Goal: Task Accomplishment & Management: Use online tool/utility

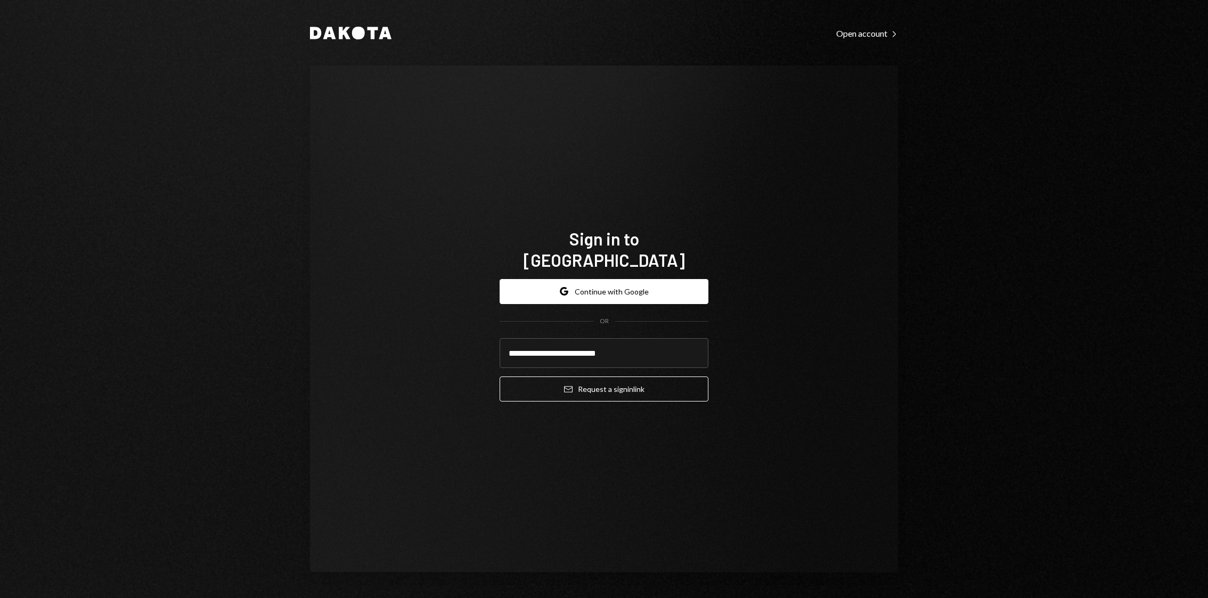
type input "**********"
click at [500, 377] on button "Email Request a sign in link" at bounding box center [604, 389] width 209 height 25
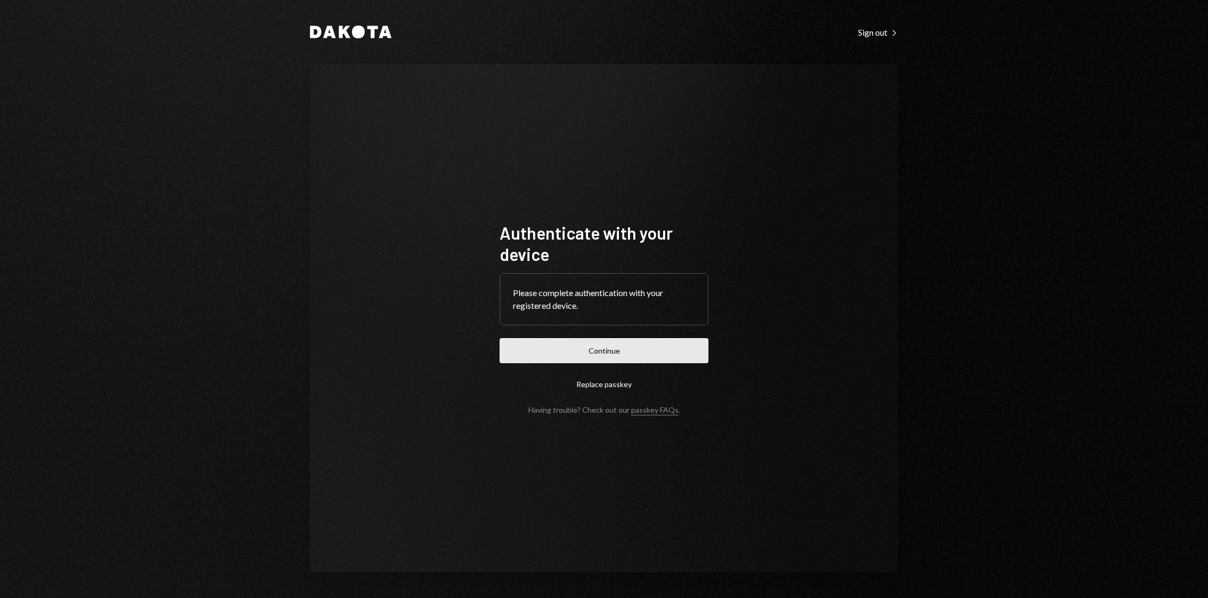
click at [638, 352] on button "Continue" at bounding box center [604, 350] width 209 height 25
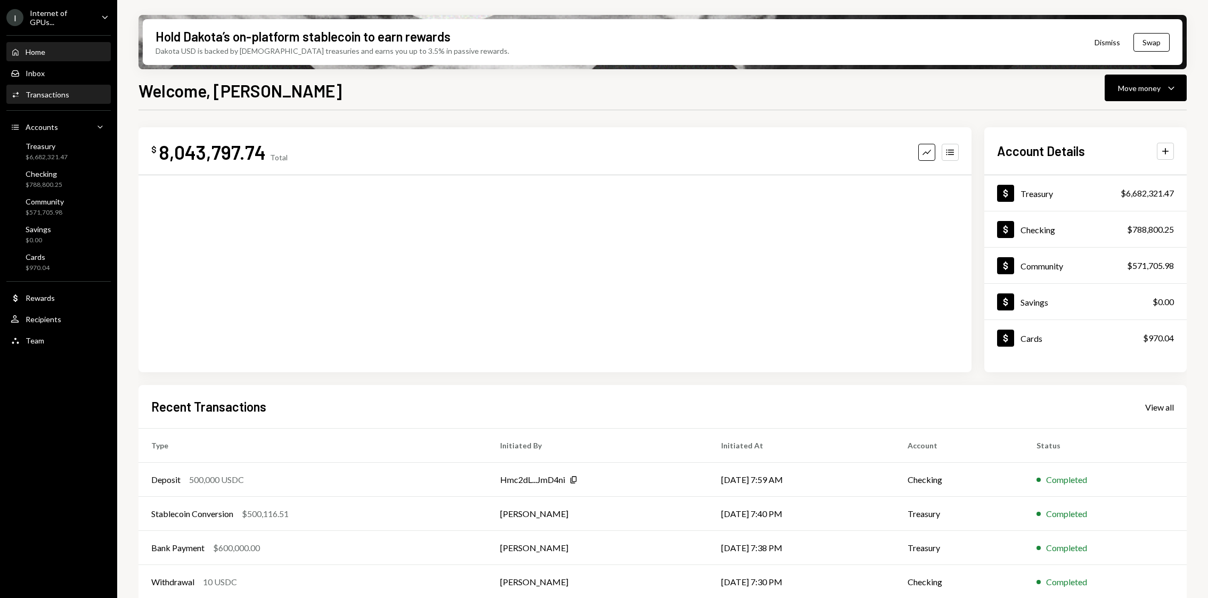
click at [86, 99] on div "Activities Transactions" at bounding box center [59, 95] width 96 height 18
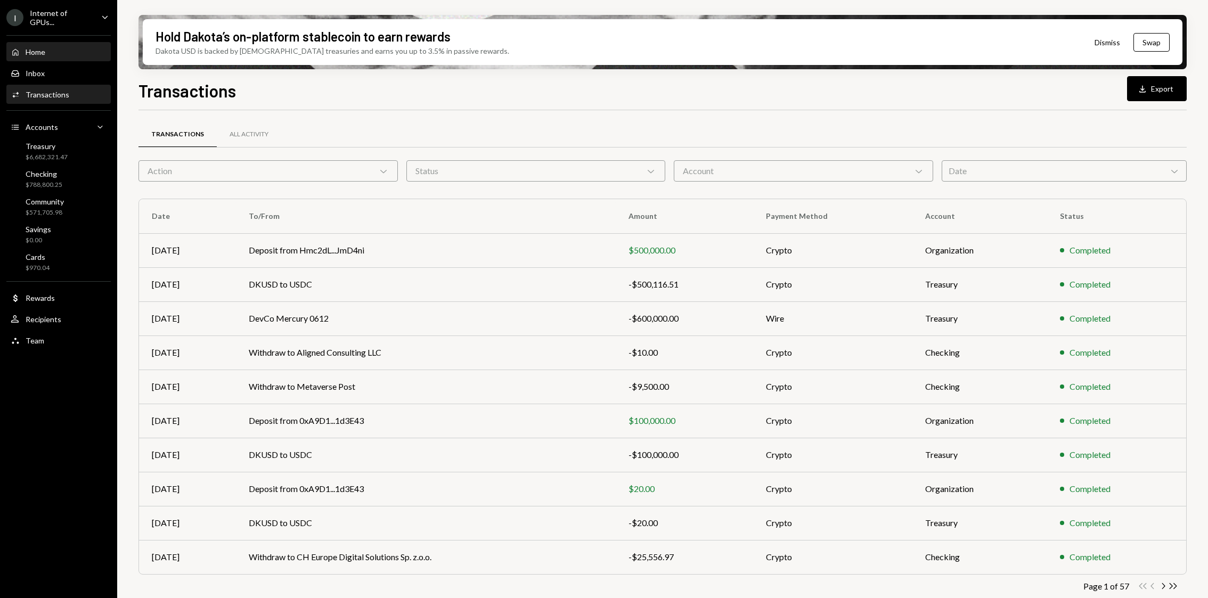
click at [64, 54] on div "Home Home" at bounding box center [59, 52] width 96 height 10
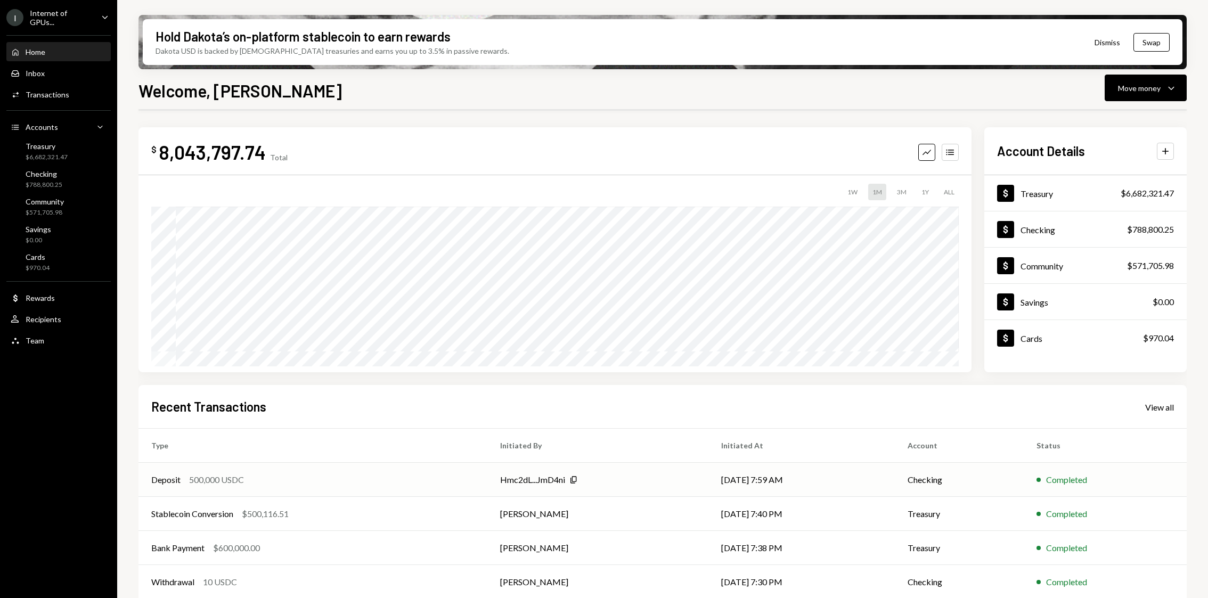
scroll to position [43, 0]
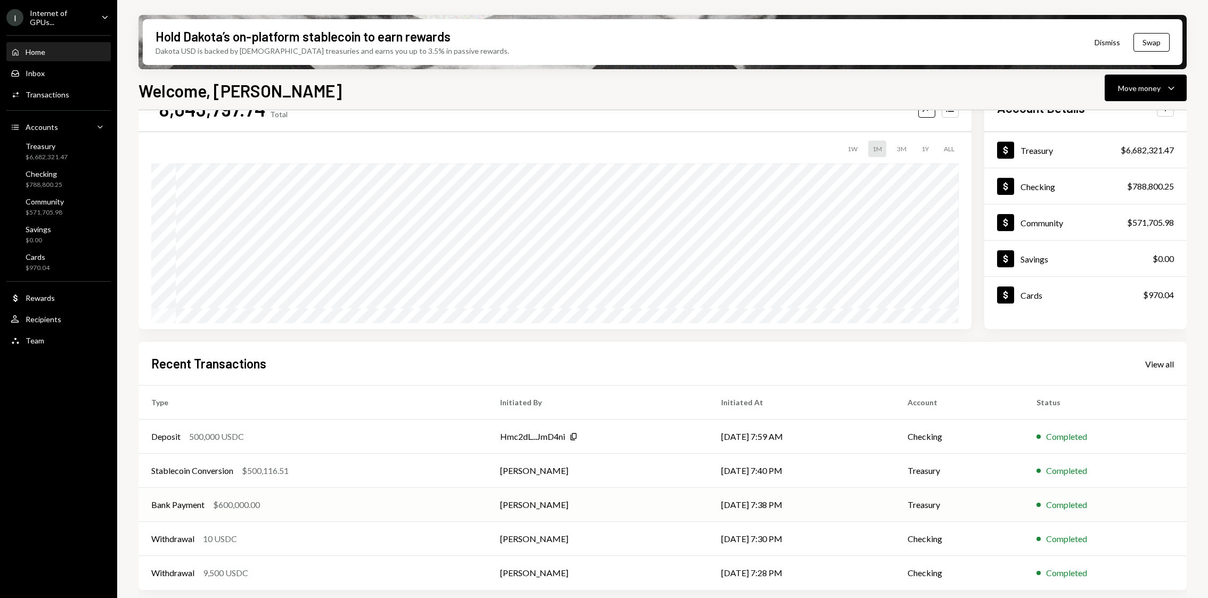
click at [264, 506] on div "Bank Payment $600,000.00" at bounding box center [312, 505] width 323 height 13
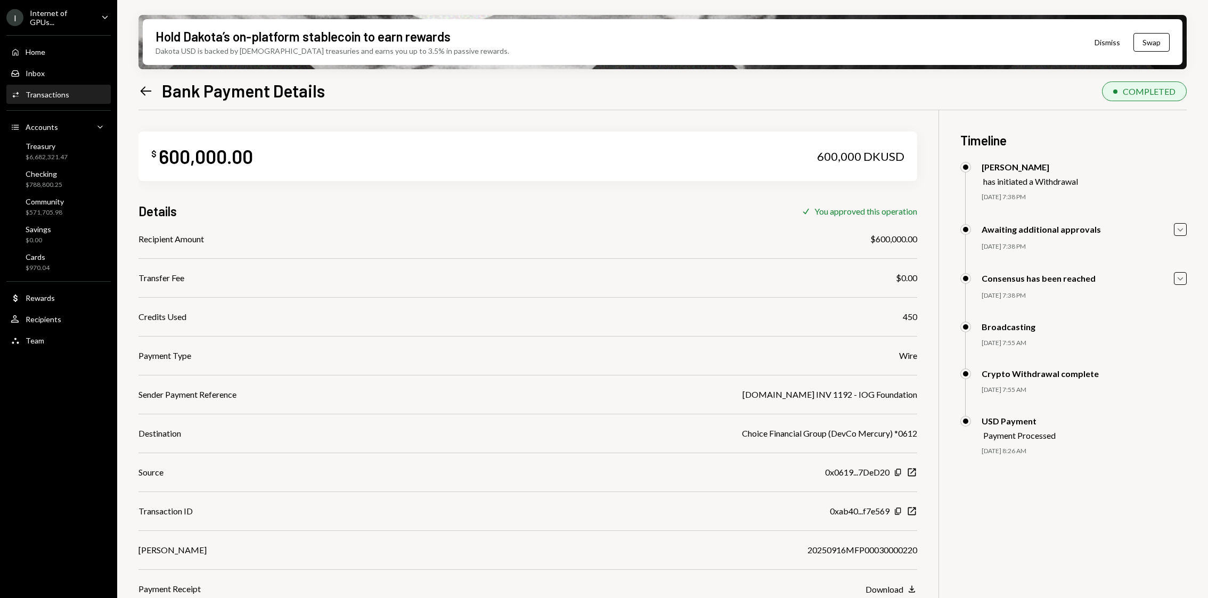
scroll to position [85, 0]
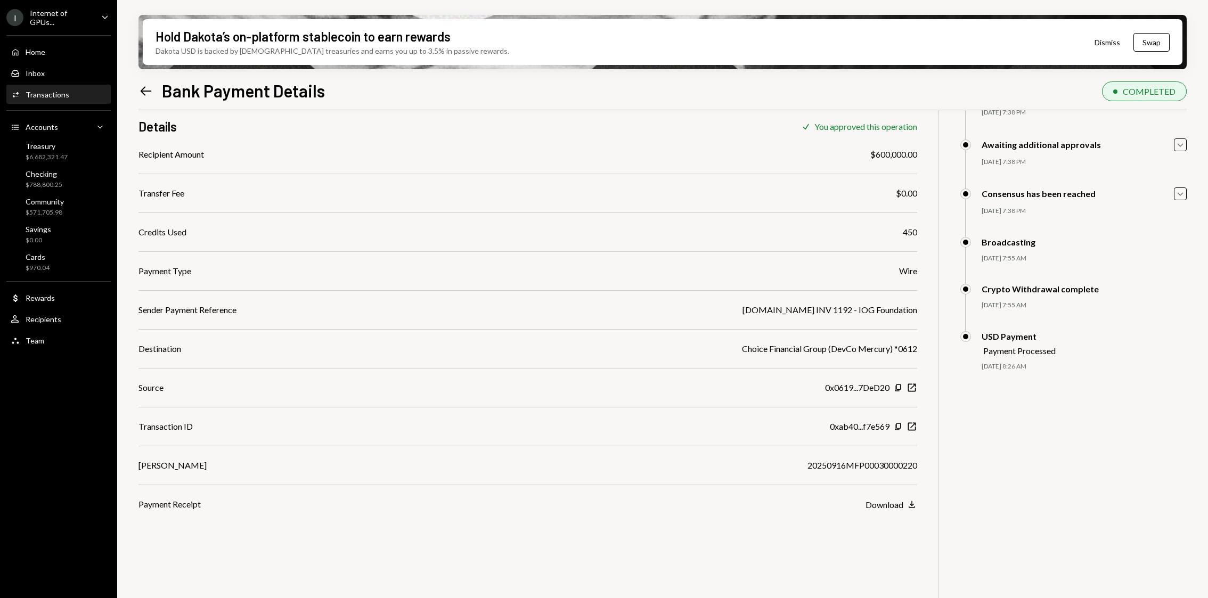
click at [869, 309] on div "IO.NET INV 1192 - IOG Foundation" at bounding box center [830, 310] width 175 height 13
copy div "IO.NET INV 1192 - IOG Foundation"
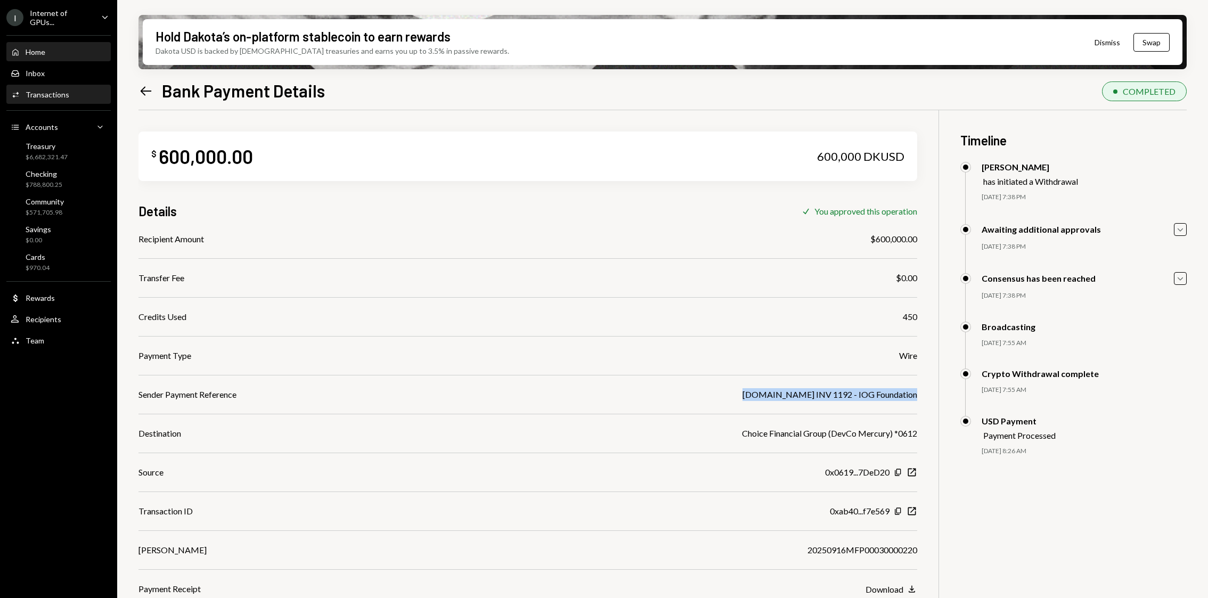
click at [55, 47] on div "Home Home" at bounding box center [59, 52] width 96 height 10
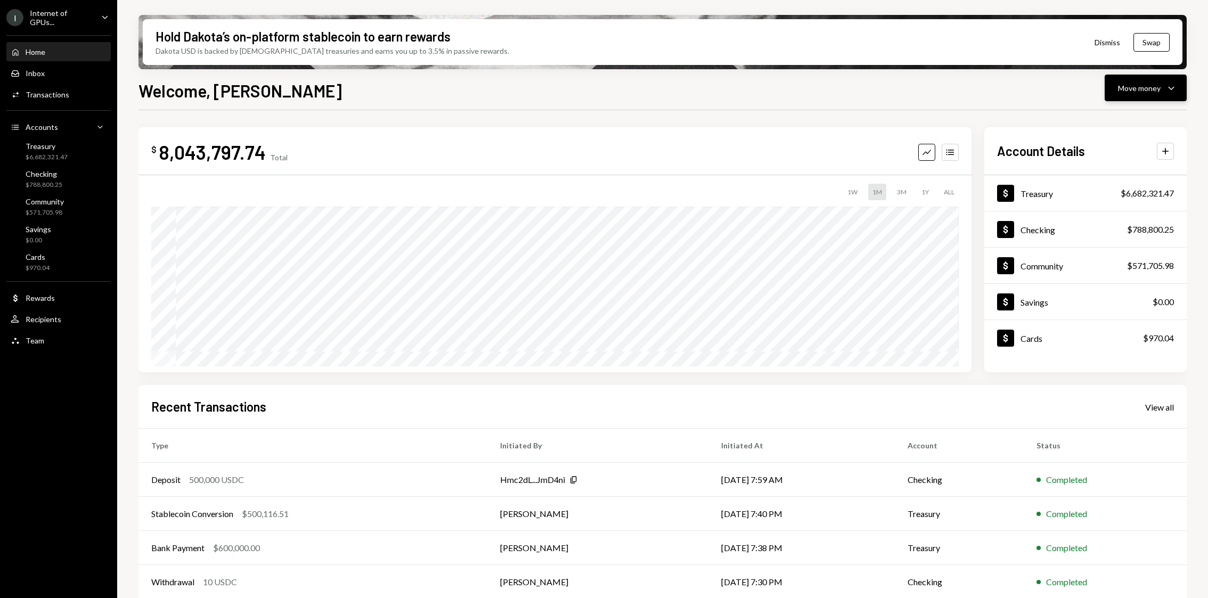
click at [1180, 91] on button "Move money Caret Down" at bounding box center [1146, 88] width 82 height 27
click at [1141, 118] on div "Send" at bounding box center [1137, 120] width 78 height 11
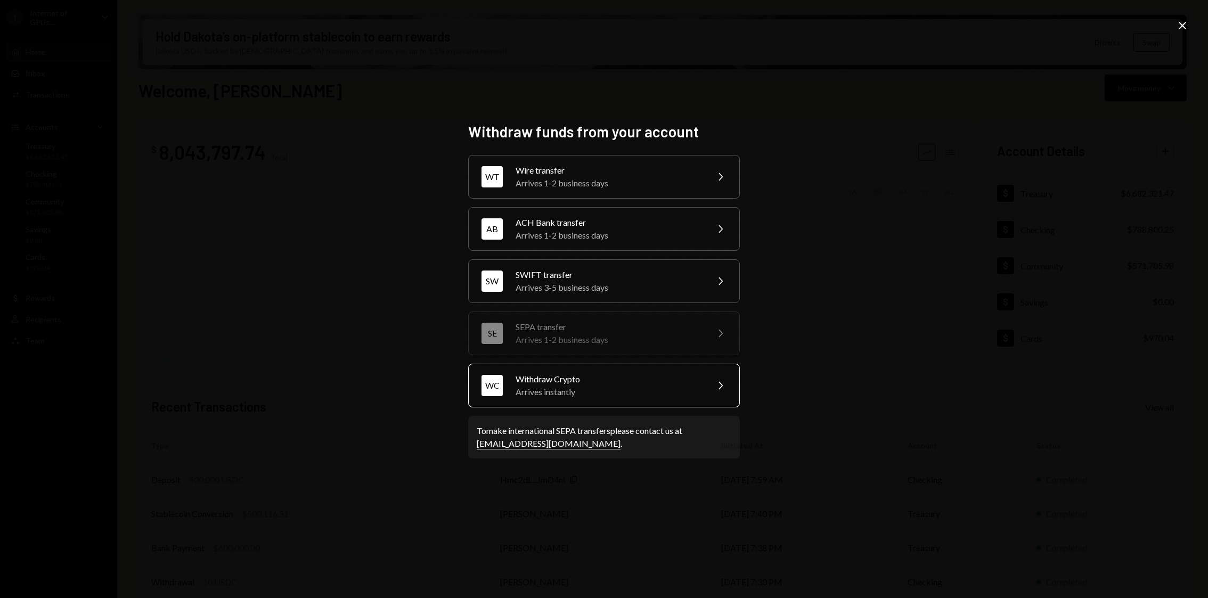
click at [614, 378] on div "Withdraw Crypto" at bounding box center [608, 379] width 185 height 13
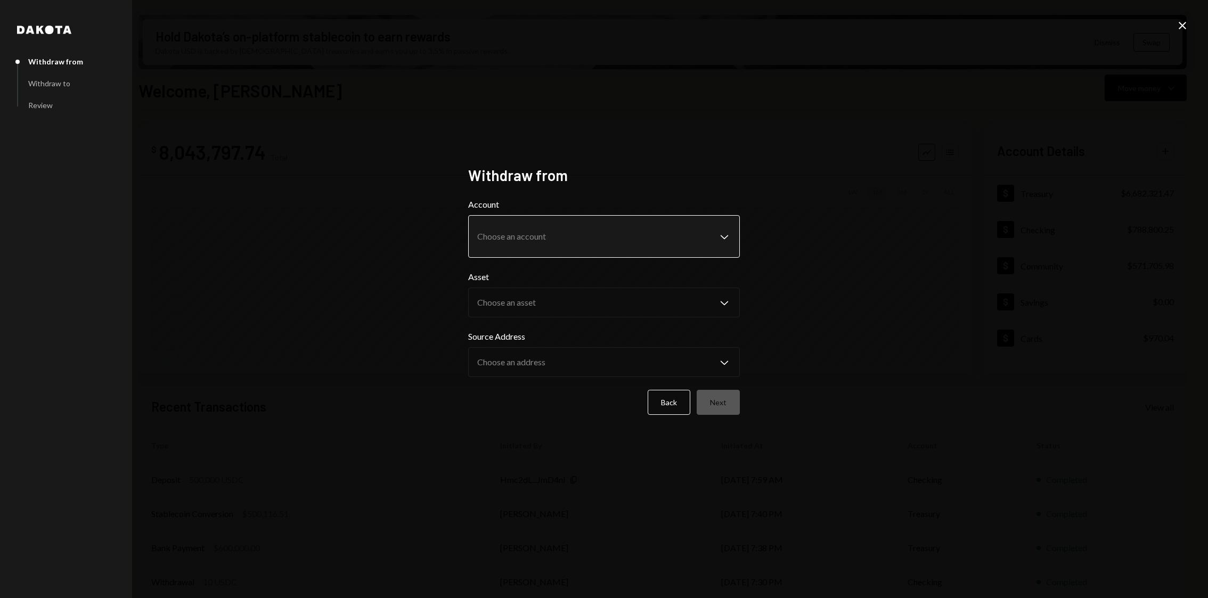
click at [606, 226] on body "I Internet of GPUs... Caret Down Home Home Inbox Inbox Activities Transactions …" at bounding box center [604, 299] width 1208 height 598
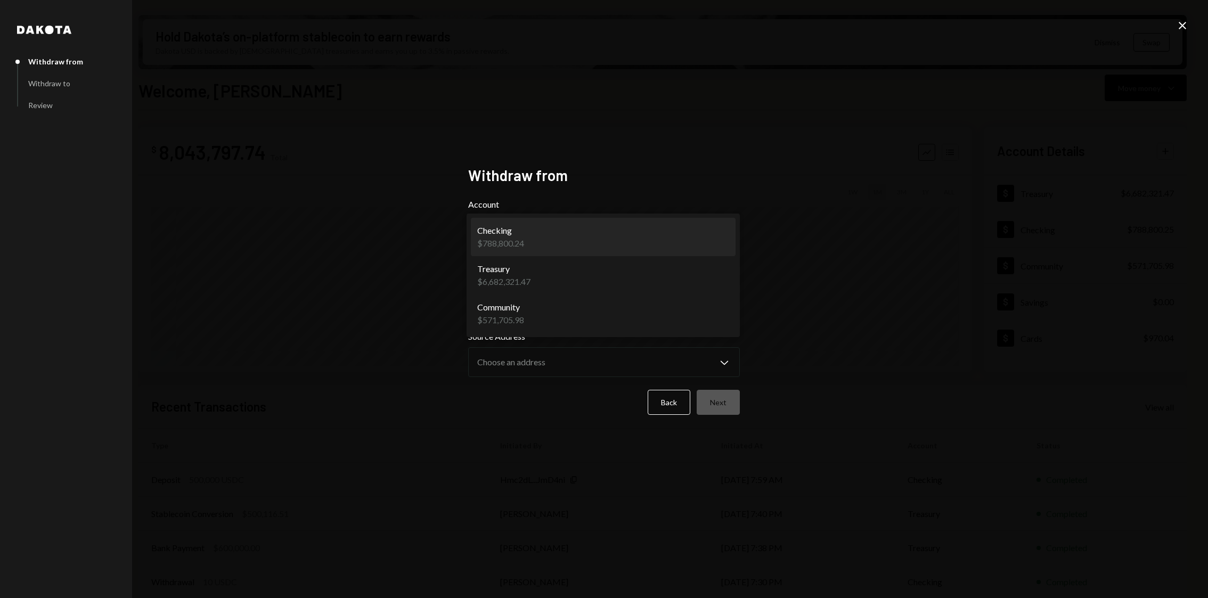
select select "**********"
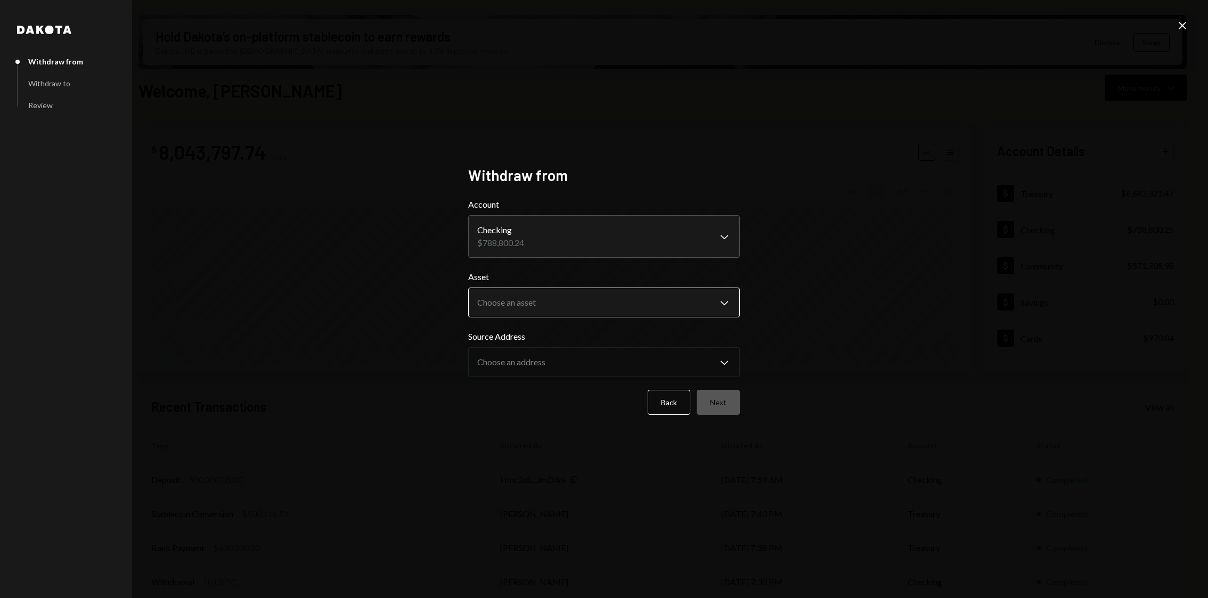
click at [592, 303] on body "I Internet of GPUs... Caret Down Home Home Inbox Inbox Activities Transactions …" at bounding box center [604, 299] width 1208 height 598
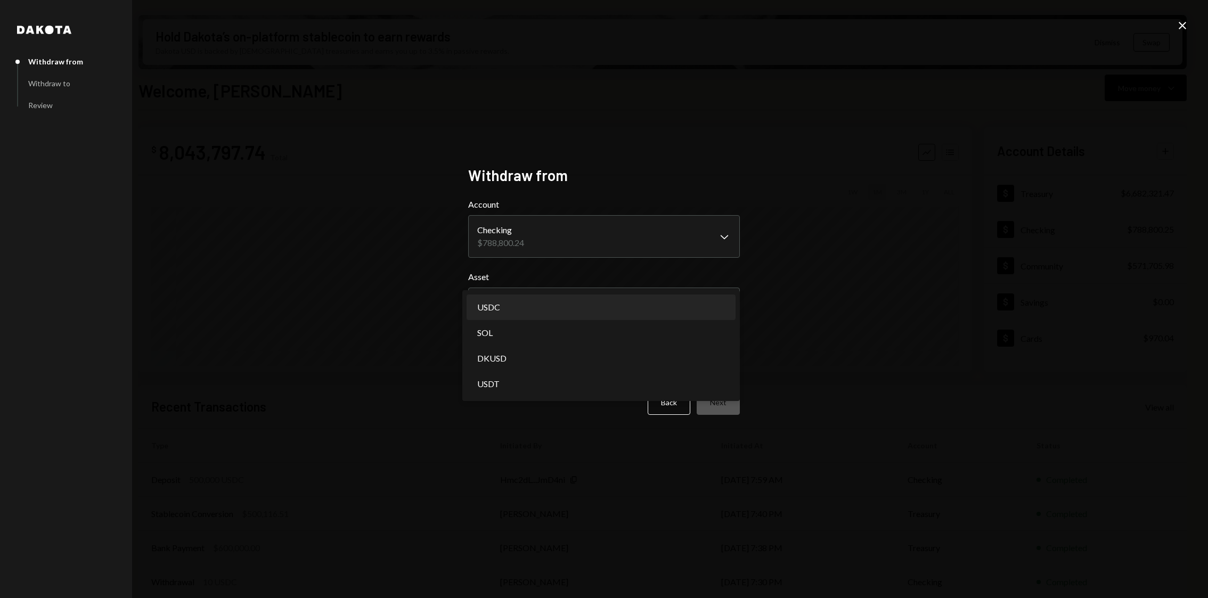
select select "****"
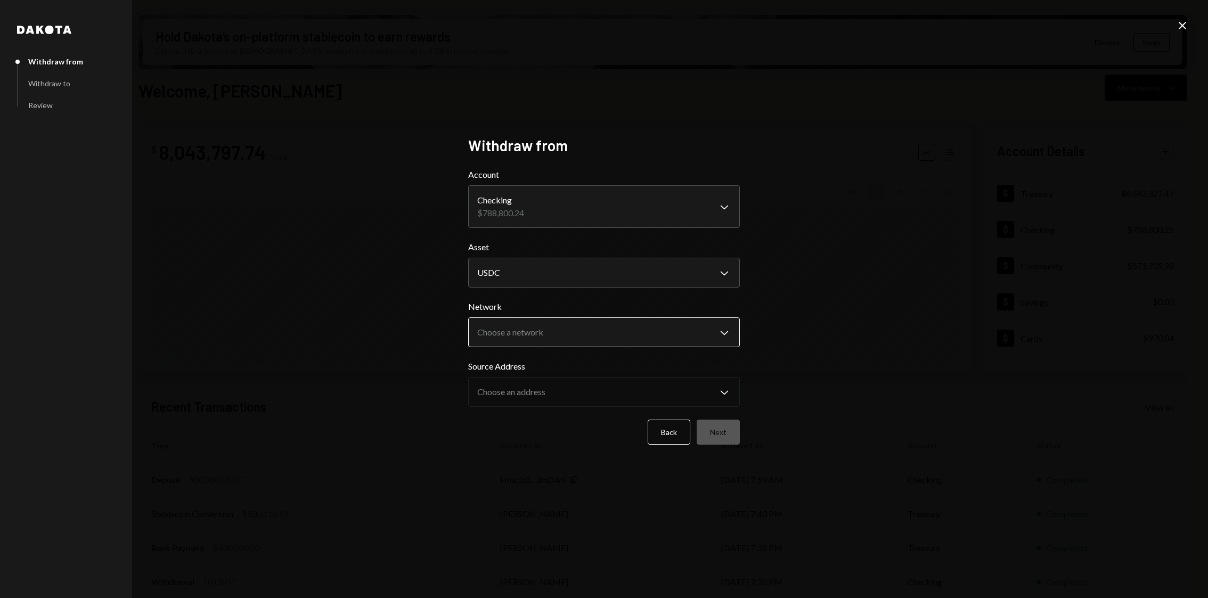
click at [584, 339] on body "I Internet of GPUs... Caret Down Home Home Inbox Inbox Activities Transactions …" at bounding box center [604, 299] width 1208 height 598
select select "**********"
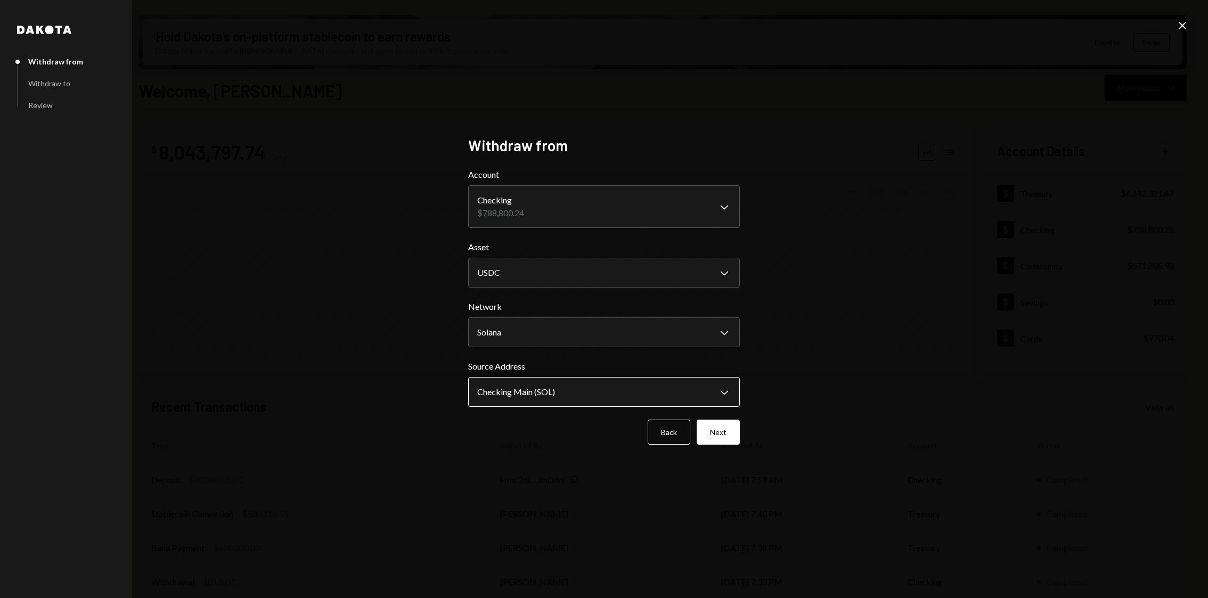
click at [575, 403] on body "I Internet of GPUs... Caret Down Home Home Inbox Inbox Activities Transactions …" at bounding box center [604, 299] width 1208 height 598
click at [721, 431] on button "Next" at bounding box center [718, 432] width 43 height 25
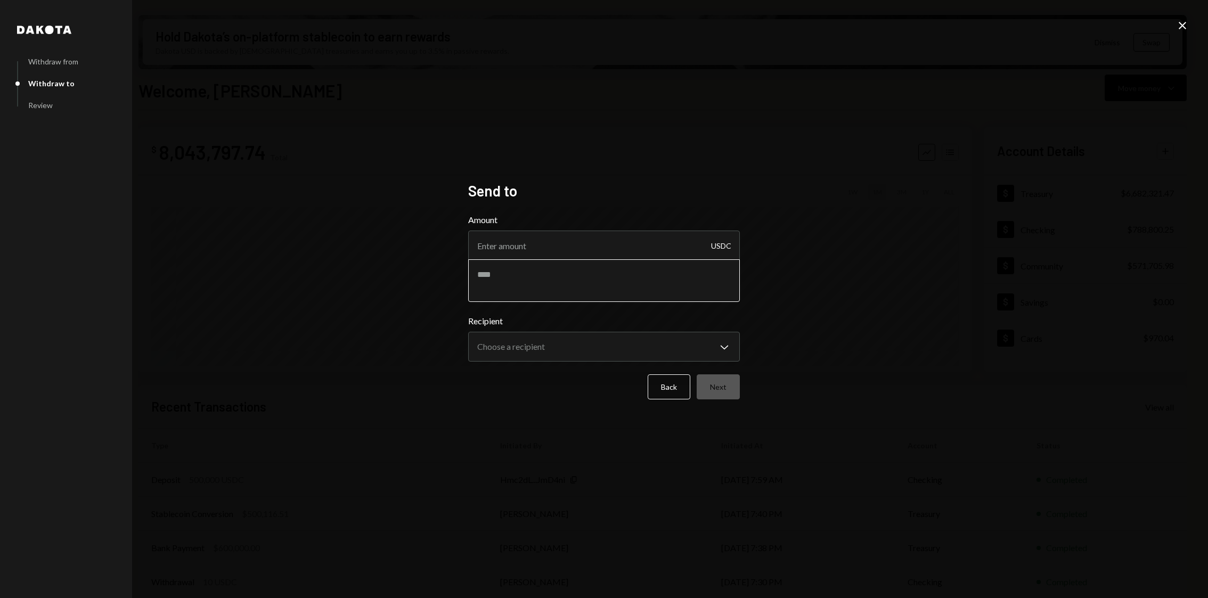
click at [572, 275] on textarea at bounding box center [604, 280] width 272 height 43
paste textarea "**********"
click at [542, 275] on textarea "**********" at bounding box center [604, 280] width 272 height 43
type textarea "**********"
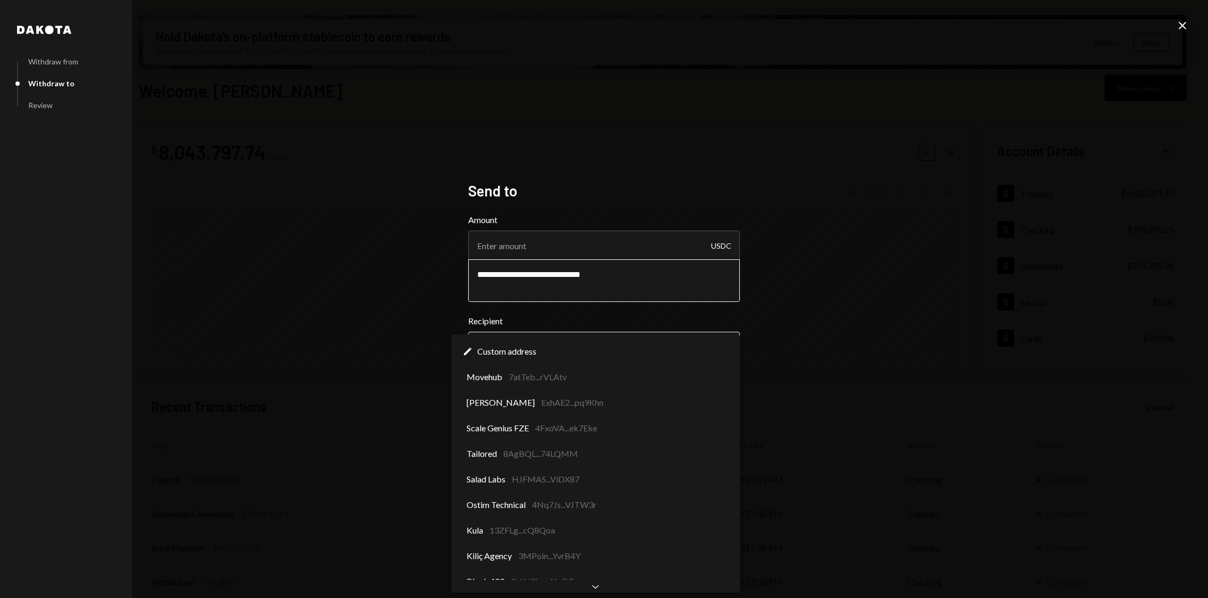
click at [515, 355] on body "I Internet of GPUs... Caret Down Home Home Inbox Inbox Activities Transactions …" at bounding box center [604, 299] width 1208 height 598
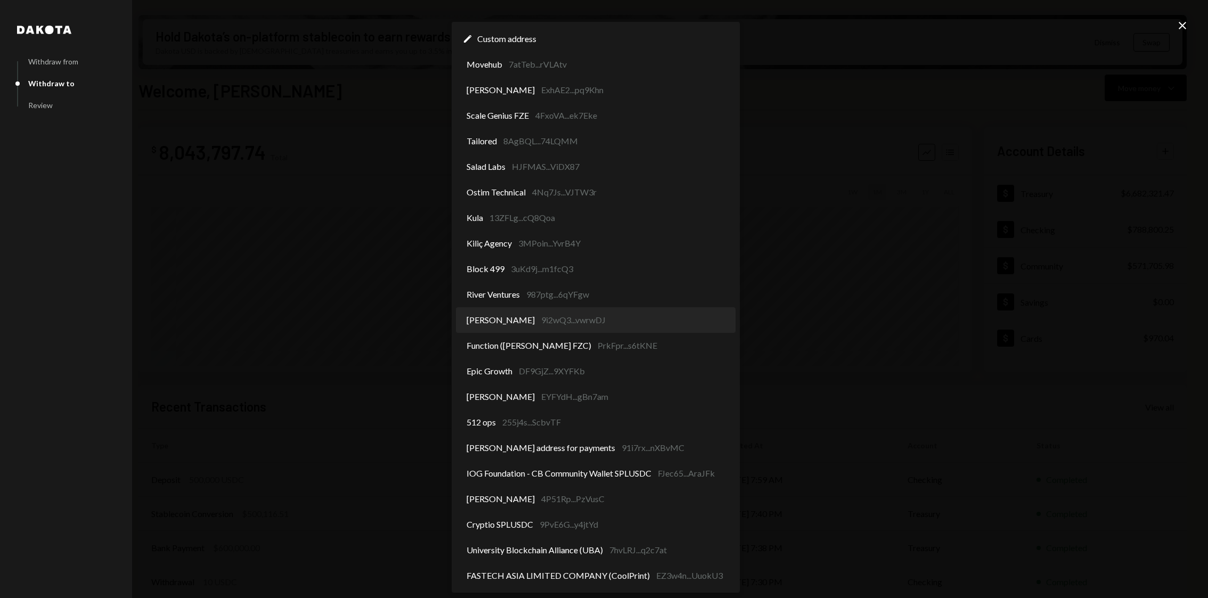
select select "**********"
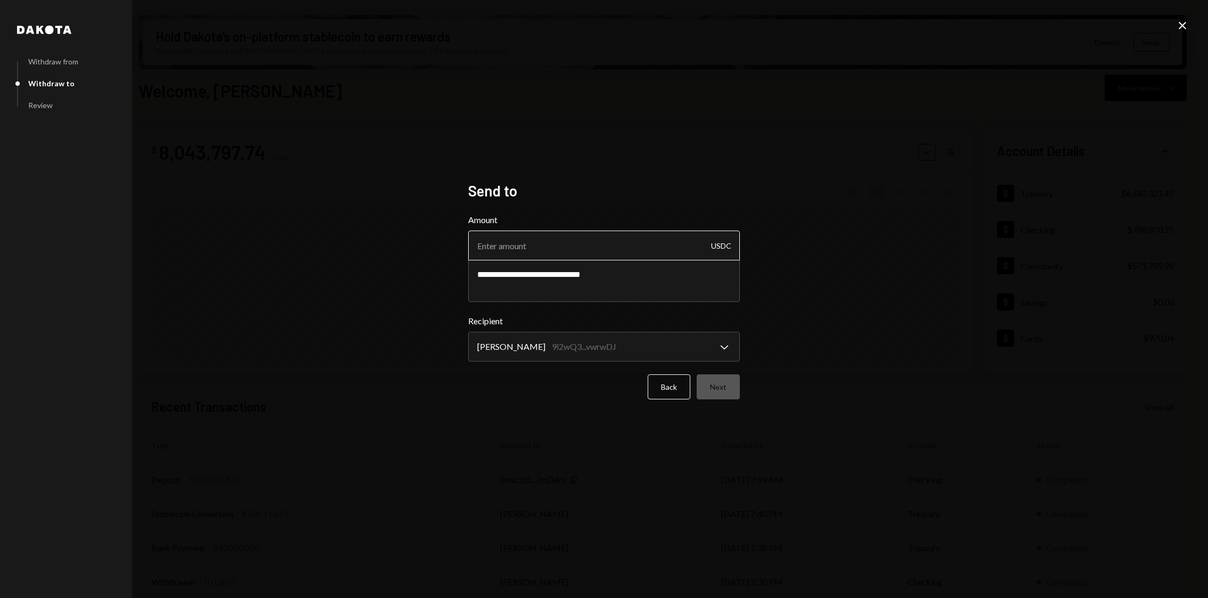
click at [560, 241] on input "Amount" at bounding box center [604, 246] width 272 height 30
click at [575, 247] on input "500000" at bounding box center [604, 246] width 272 height 30
type input "500000"
click at [720, 375] on button "Next" at bounding box center [718, 386] width 43 height 25
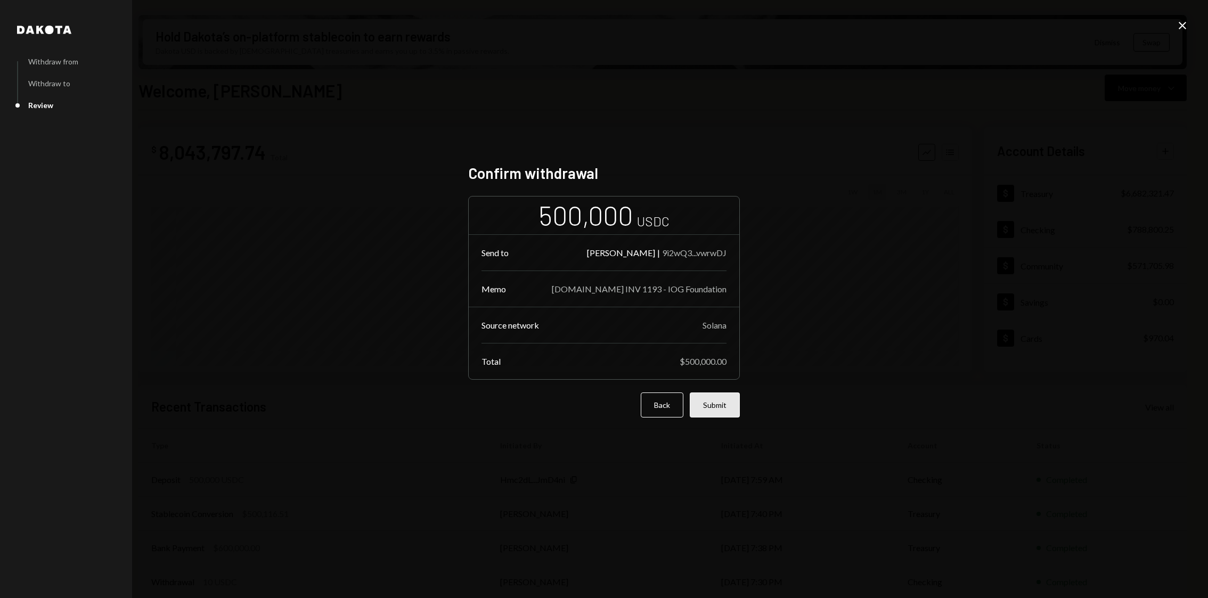
click at [730, 403] on button "Submit" at bounding box center [715, 405] width 50 height 25
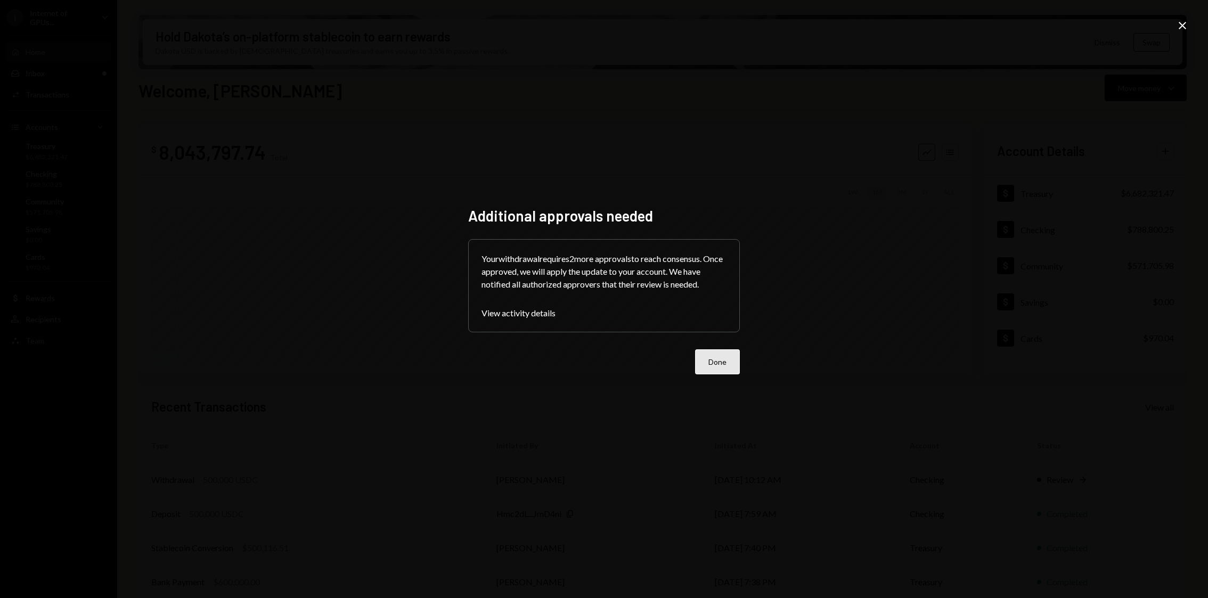
click at [727, 364] on button "Done" at bounding box center [717, 361] width 45 height 25
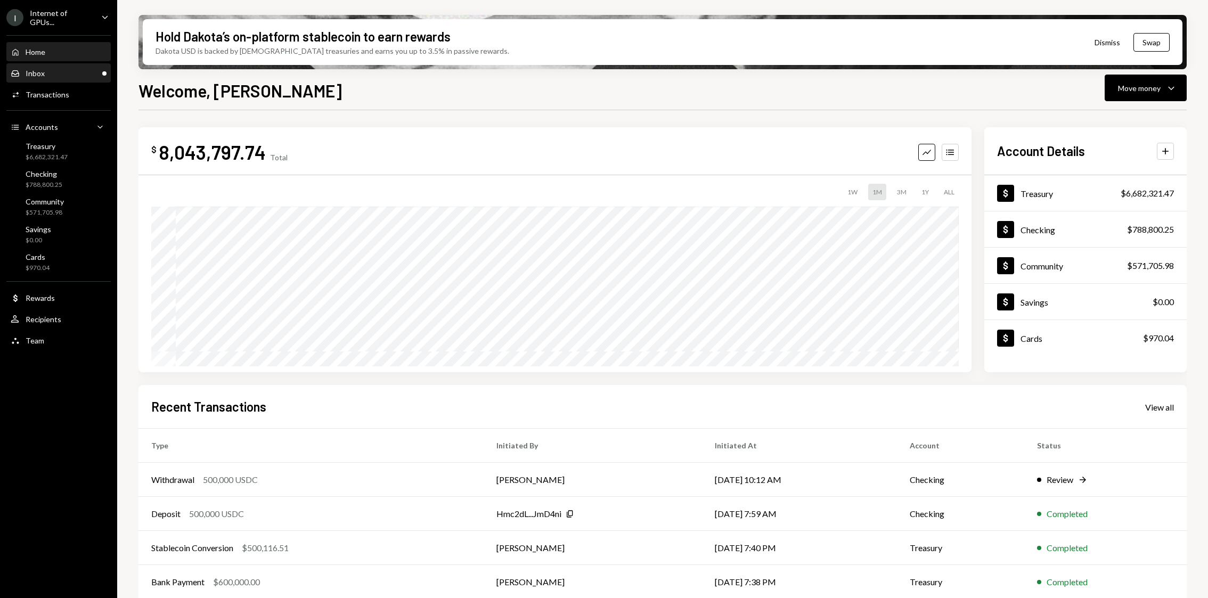
click at [66, 69] on div "Inbox Inbox" at bounding box center [59, 74] width 96 height 10
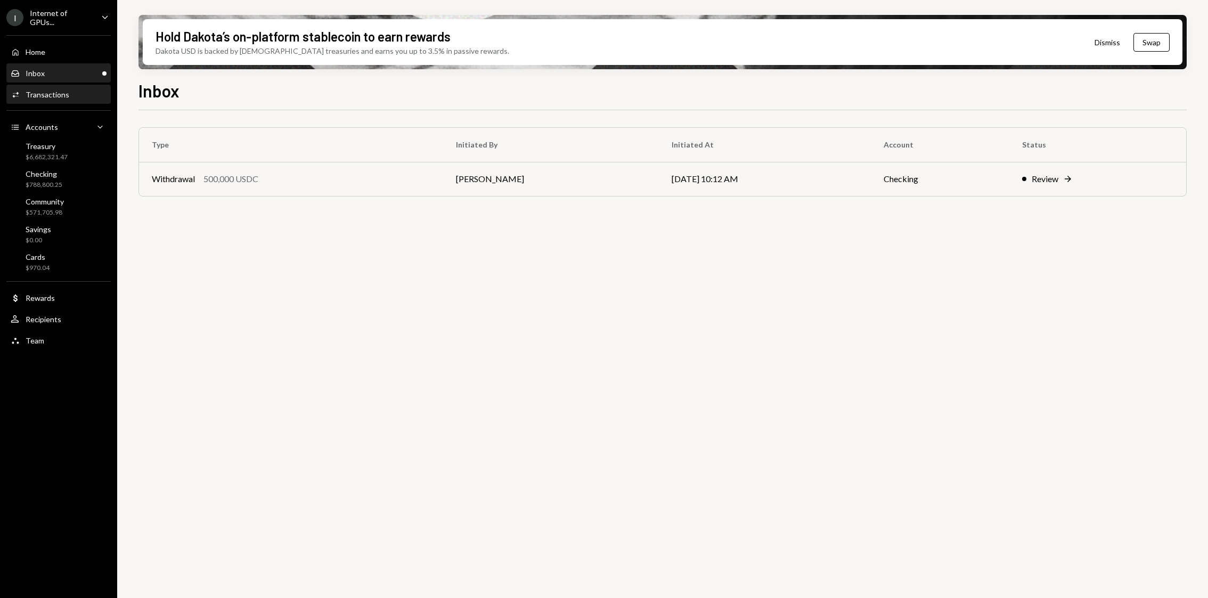
click at [61, 90] on div "Transactions" at bounding box center [48, 94] width 44 height 9
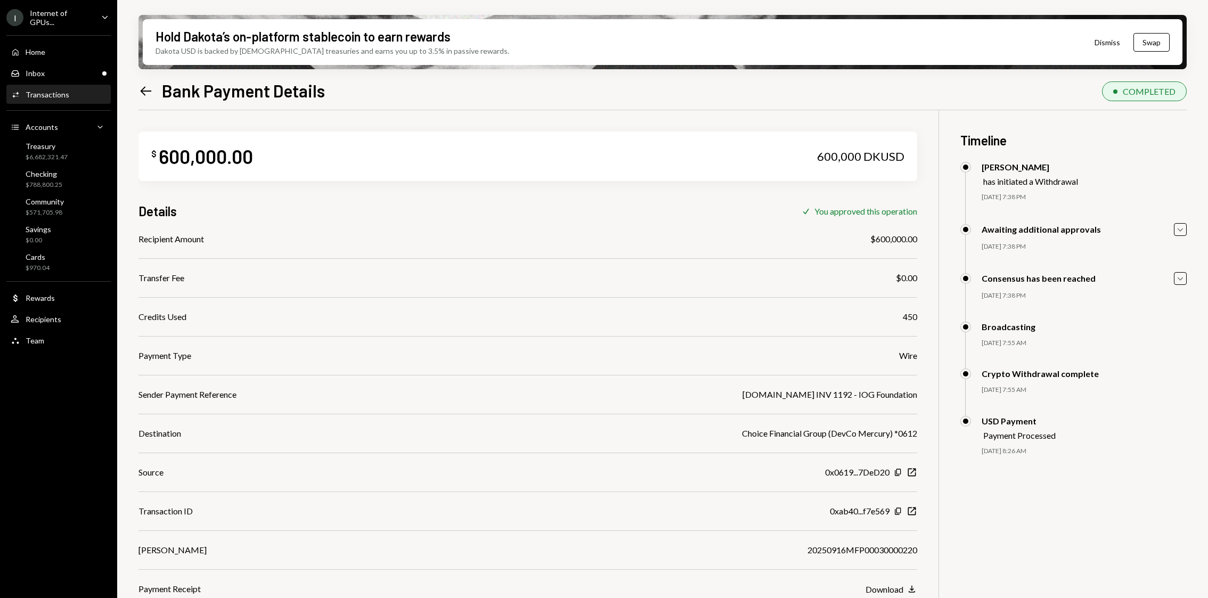
scroll to position [85, 0]
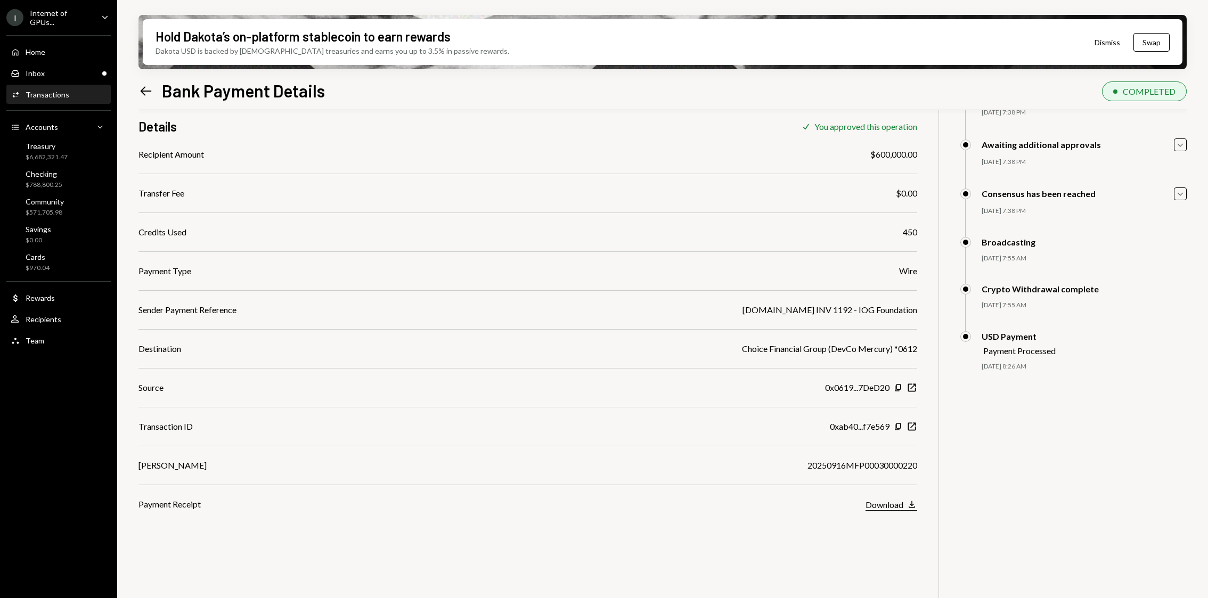
click at [893, 500] on div "Download" at bounding box center [885, 505] width 38 height 10
click at [72, 69] on div "Inbox Inbox" at bounding box center [59, 74] width 96 height 10
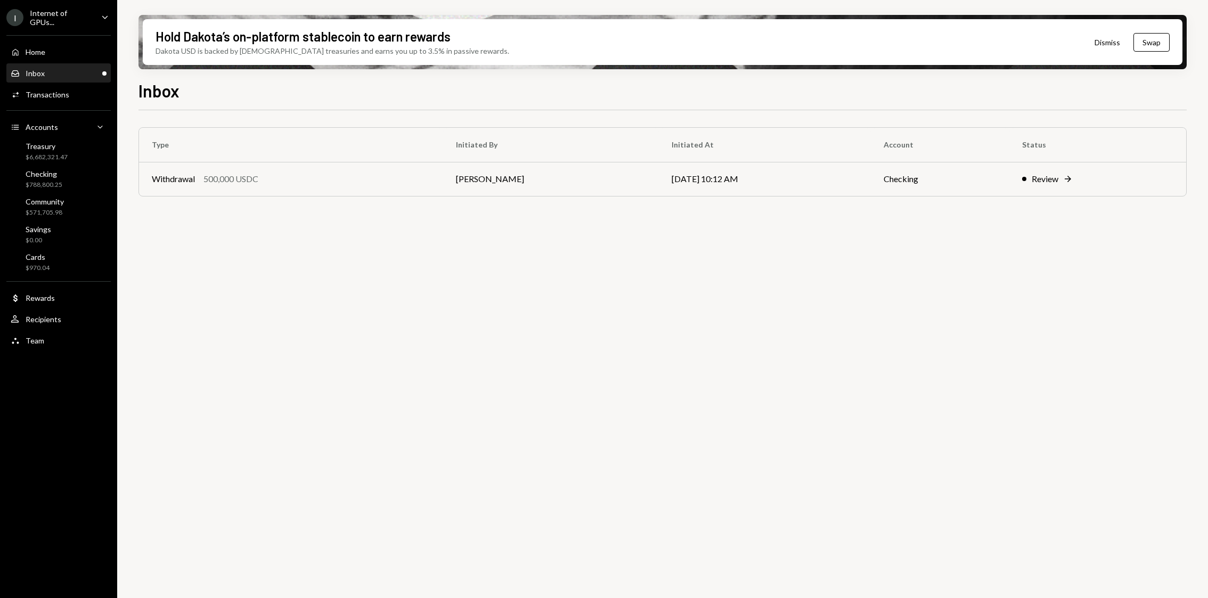
click at [63, 70] on div "Inbox Inbox" at bounding box center [59, 74] width 96 height 10
click at [63, 102] on div "Activities Transactions" at bounding box center [59, 95] width 96 height 18
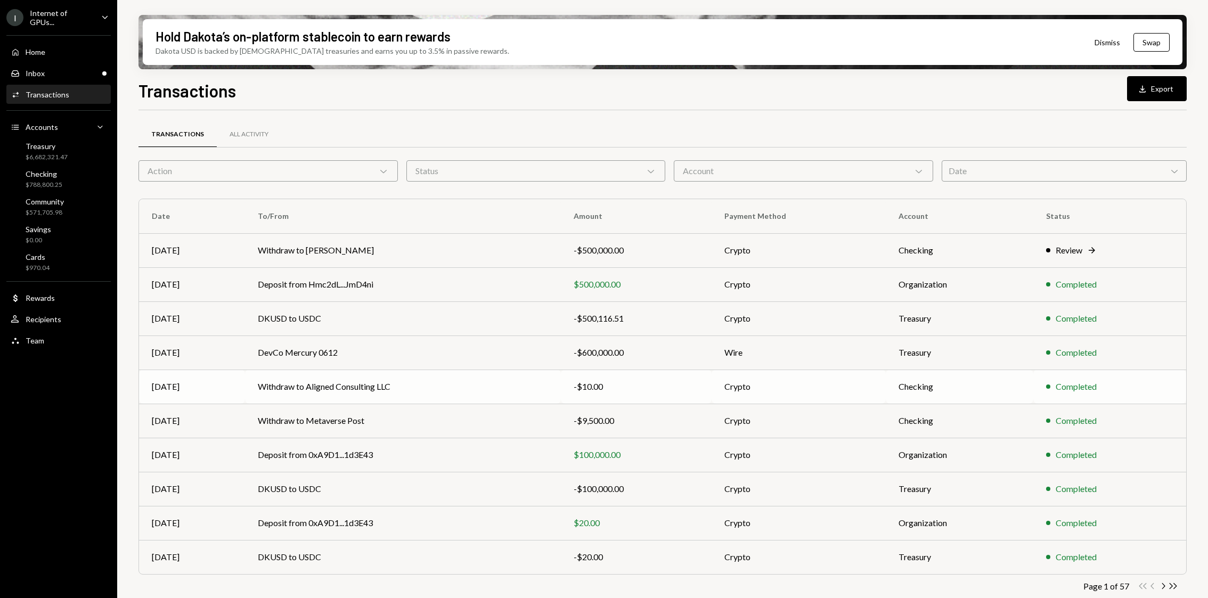
click at [293, 398] on td "Withdraw to Aligned Consulting LLC" at bounding box center [402, 387] width 315 height 34
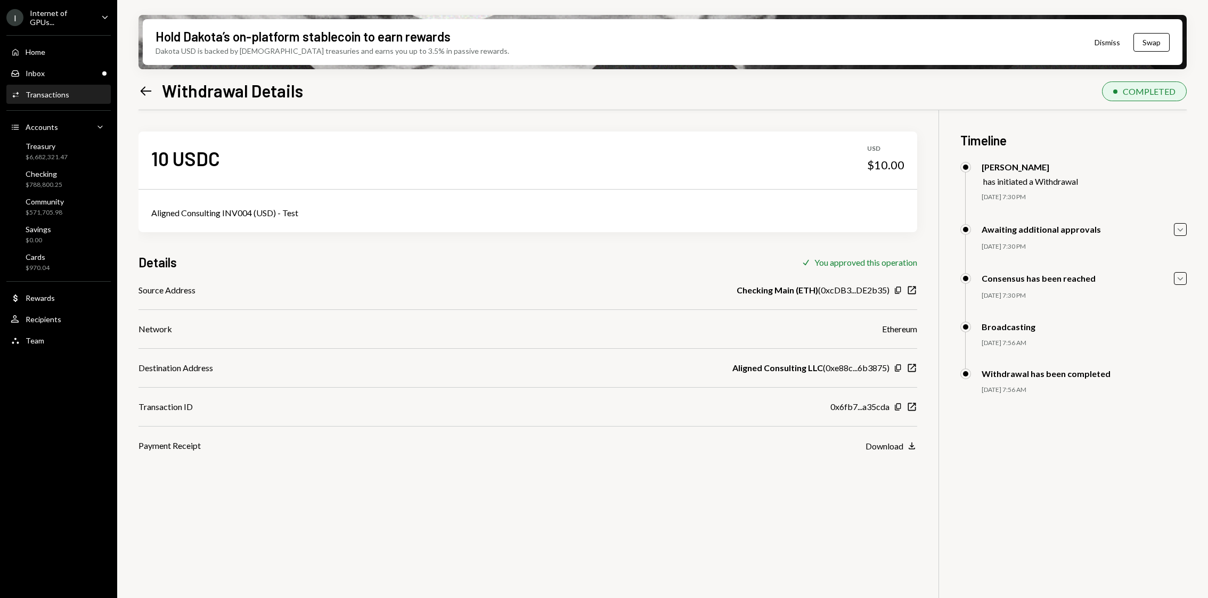
scroll to position [85, 0]
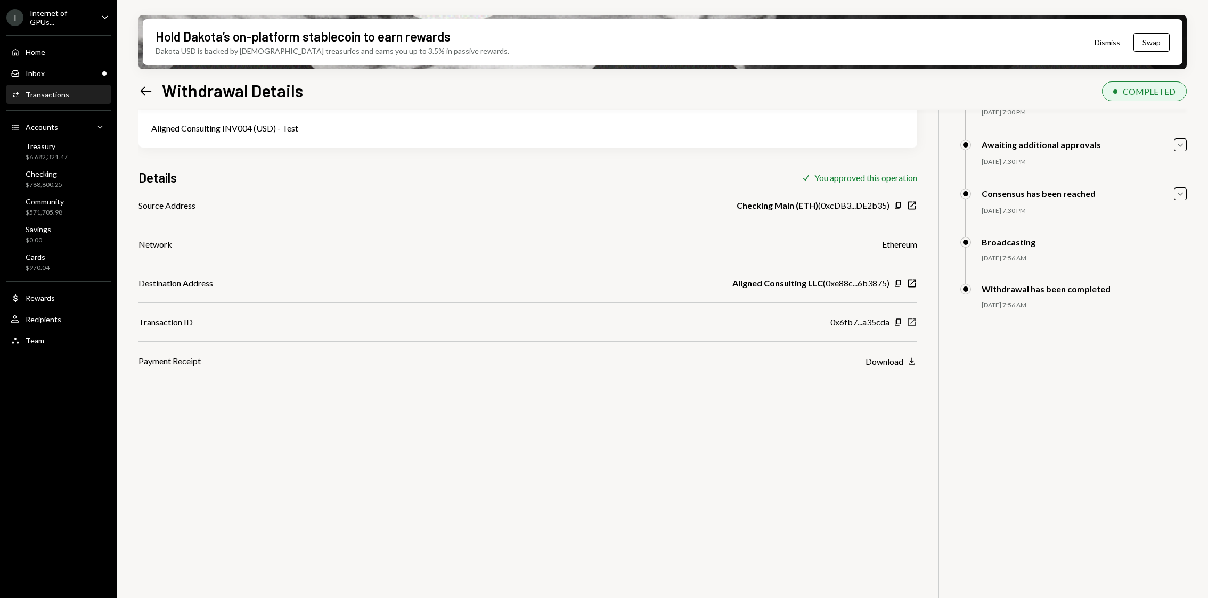
click at [913, 321] on icon "New Window" at bounding box center [912, 322] width 11 height 11
click at [60, 80] on div "Inbox Inbox" at bounding box center [59, 73] width 96 height 18
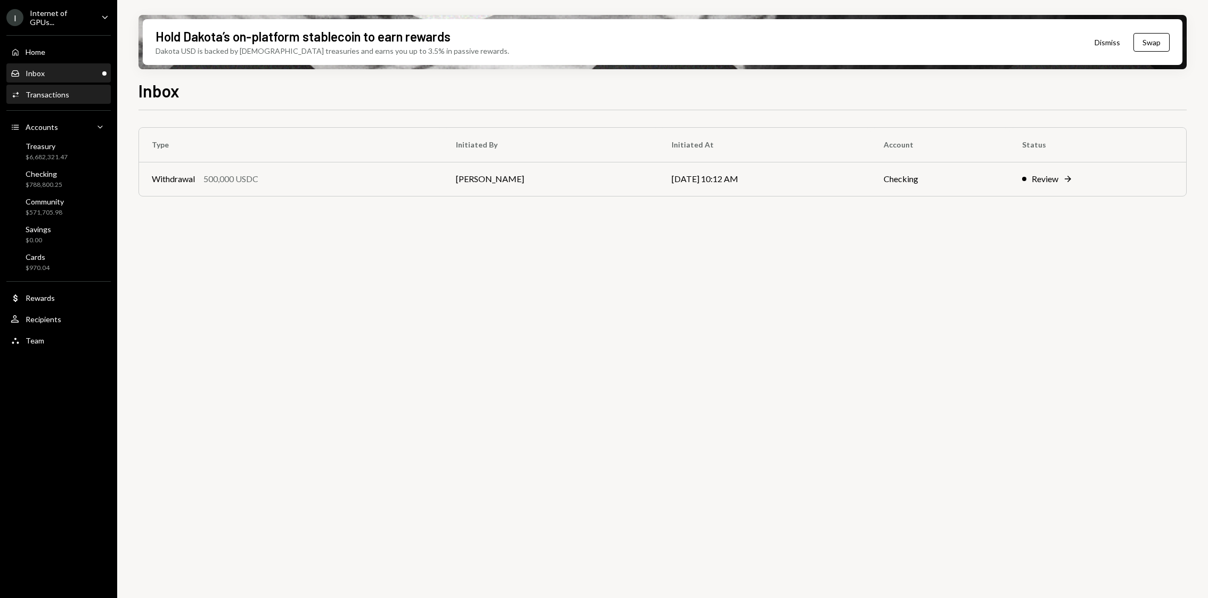
click at [65, 93] on div "Transactions" at bounding box center [48, 94] width 44 height 9
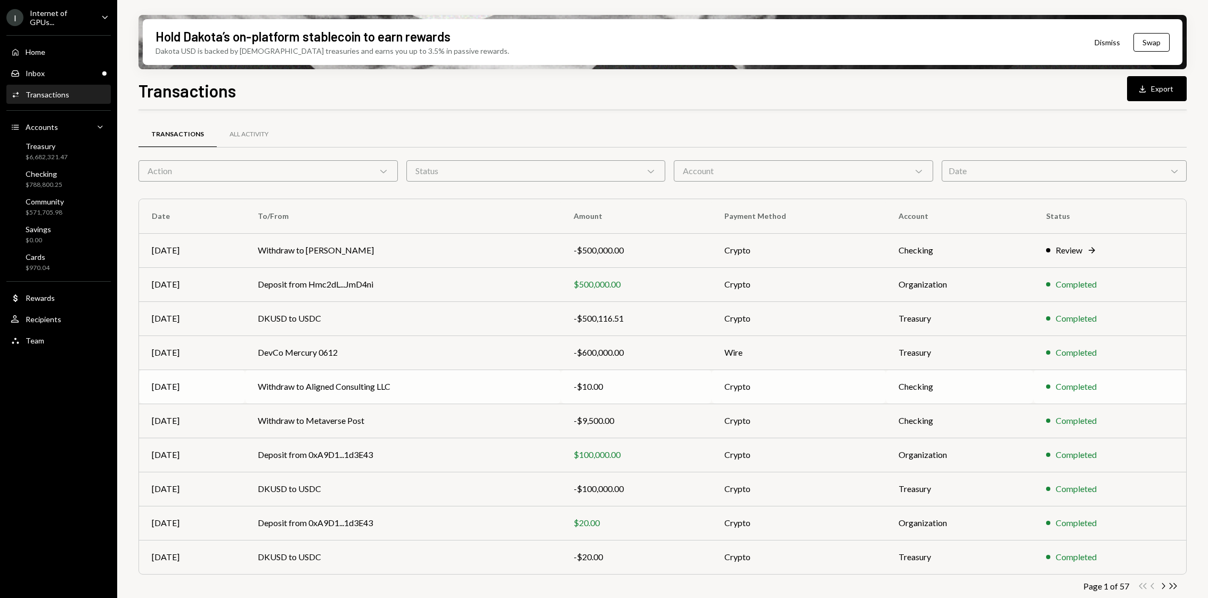
scroll to position [8, 0]
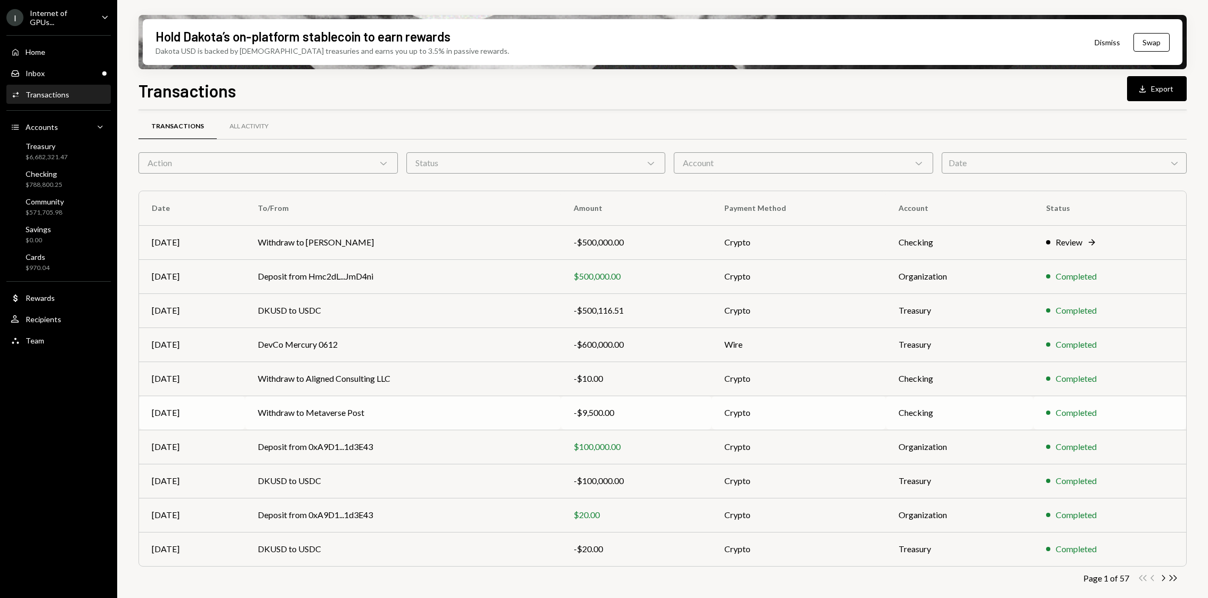
click at [253, 412] on td "Withdraw to Metaverse Post" at bounding box center [402, 413] width 315 height 34
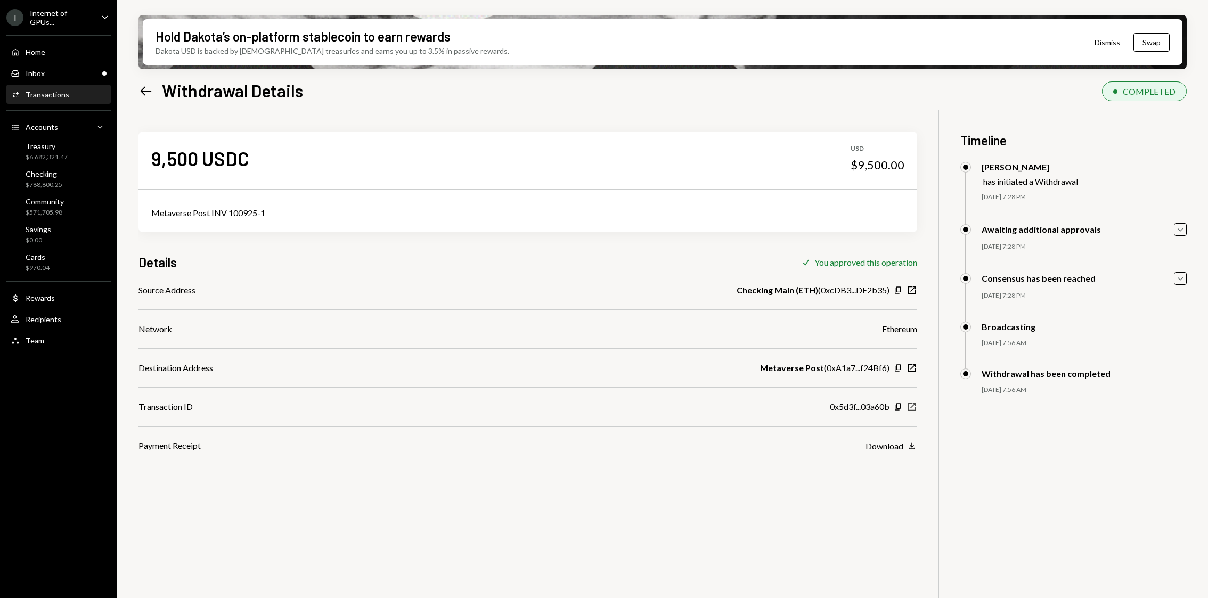
click at [912, 405] on icon "New Window" at bounding box center [912, 407] width 11 height 11
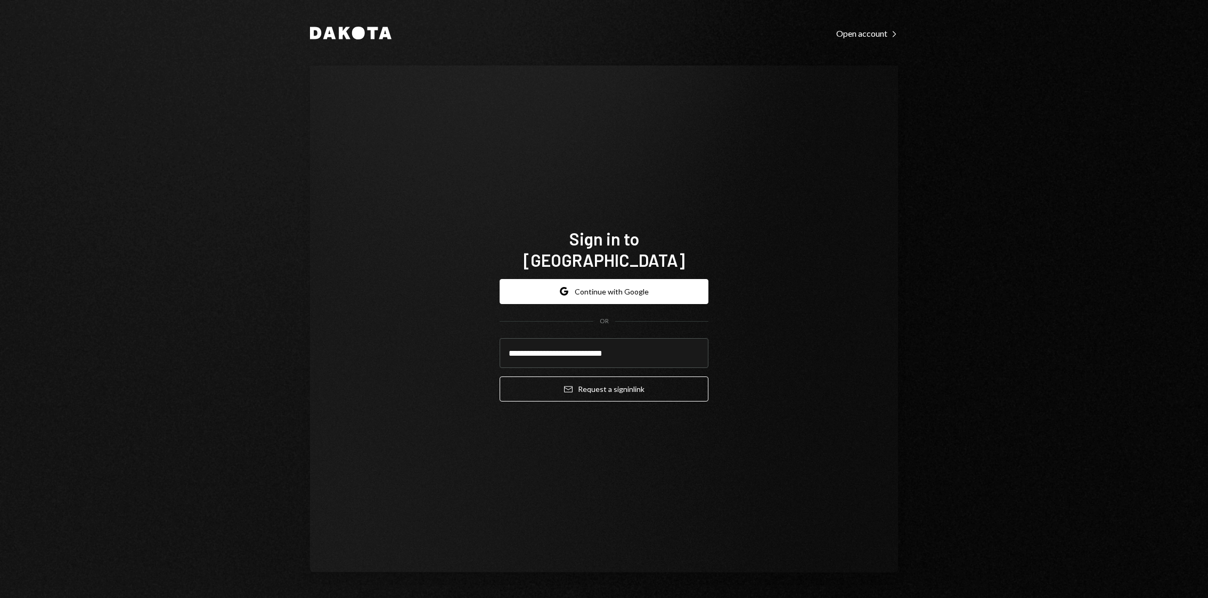
type input "**********"
click at [500, 377] on button "Email Request a sign in link" at bounding box center [604, 389] width 209 height 25
